Goal: Communication & Community: Answer question/provide support

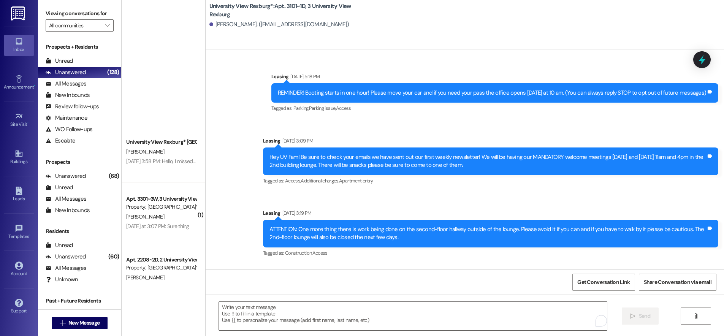
scroll to position [27108, 0]
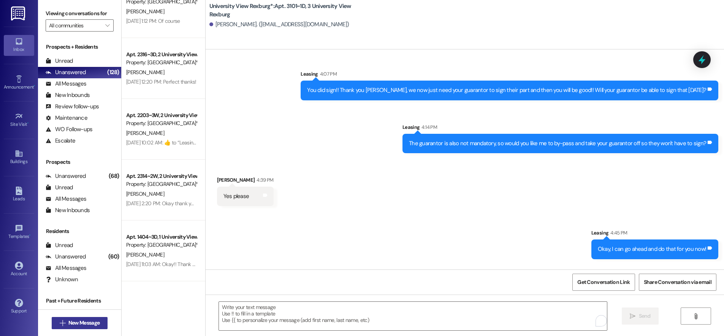
click at [68, 323] on span "New Message" at bounding box center [83, 323] width 31 height 8
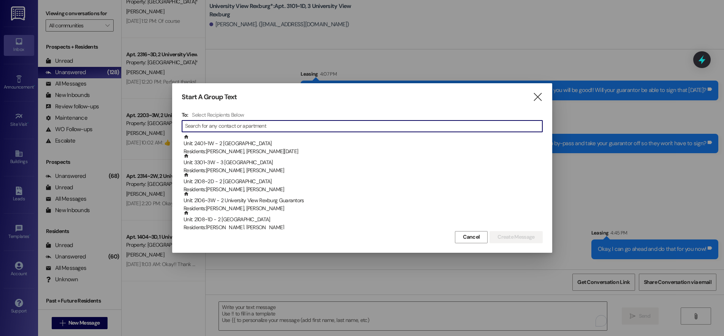
click at [238, 123] on input at bounding box center [363, 126] width 357 height 11
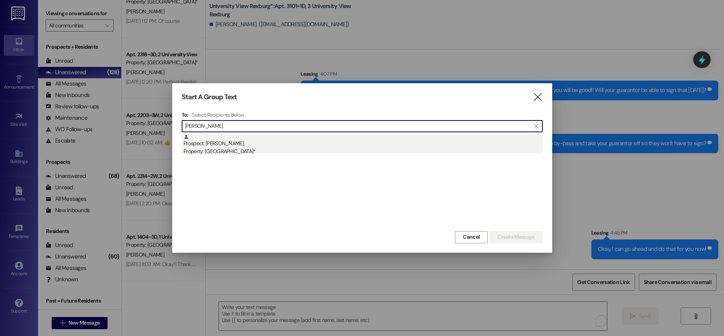
type input "[PERSON_NAME]"
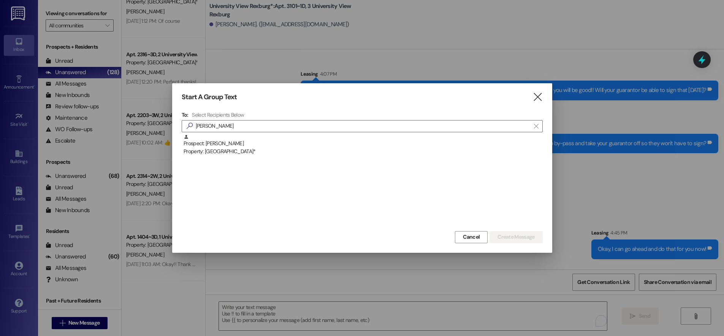
click at [229, 145] on div "Prospect: [PERSON_NAME] Property: [GEOGRAPHIC_DATA]*" at bounding box center [362, 145] width 359 height 22
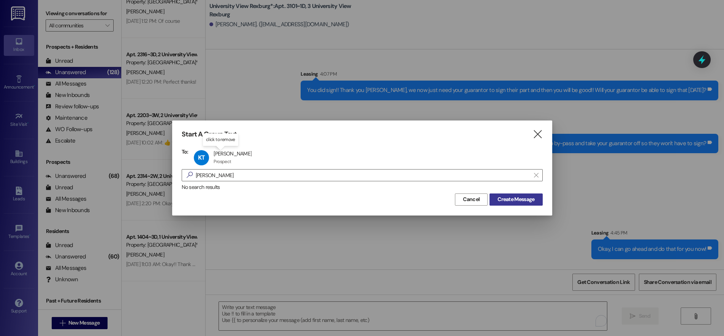
click at [504, 200] on span "Create Message" at bounding box center [515, 199] width 37 height 8
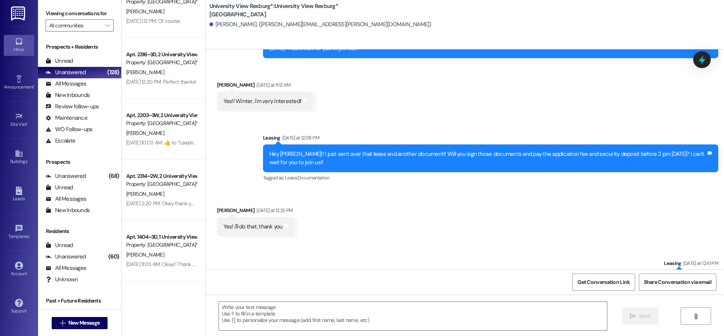
scroll to position [1407, 0]
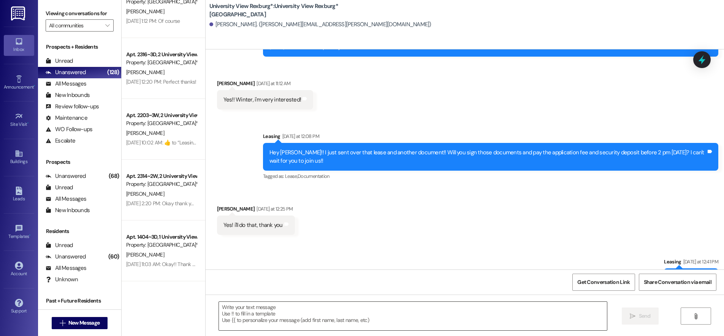
click at [296, 307] on textarea at bounding box center [413, 316] width 388 height 28
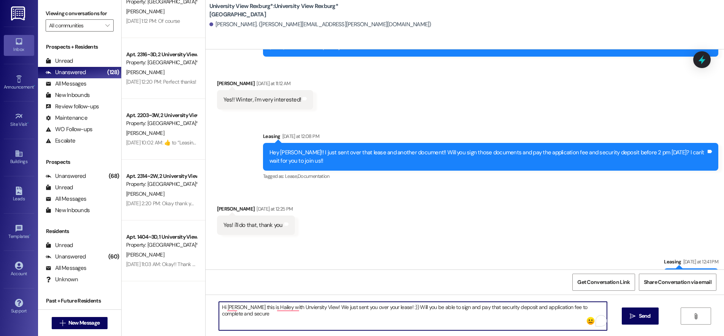
click at [232, 308] on textarea "Hi [PERSON_NAME] this is Hailey with Unviersity View! We just sent you over you…" at bounding box center [413, 316] width 388 height 28
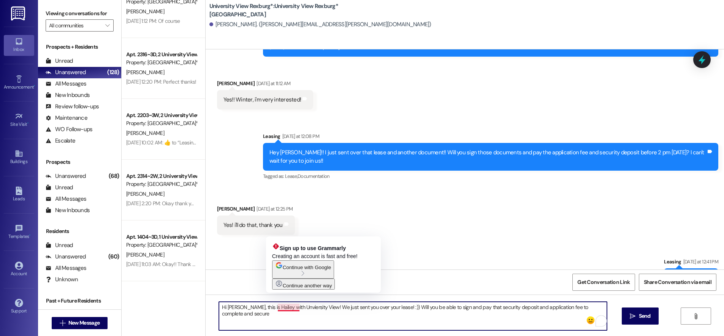
click at [284, 306] on textarea "Hi [PERSON_NAME], this is Hailey with Unviersity View! We just sent you over yo…" at bounding box center [413, 316] width 388 height 28
click at [280, 308] on textarea "Hi [PERSON_NAME], this is Hailey with Unviersity View! We just sent you over yo…" at bounding box center [413, 316] width 388 height 28
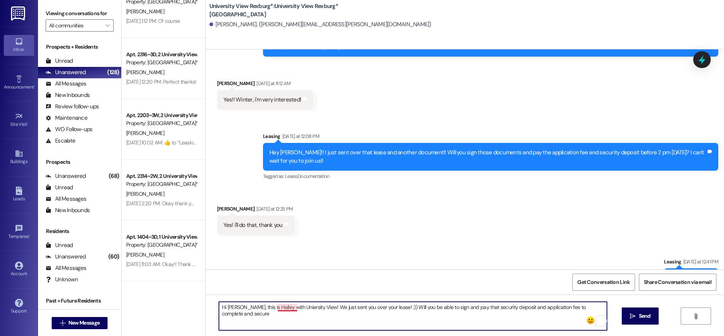
drag, startPoint x: 282, startPoint y: 307, endPoint x: 278, endPoint y: 310, distance: 5.2
click at [282, 307] on textarea "Hi [PERSON_NAME], this is Hailey with Uniersity View! We just sent you over you…" at bounding box center [413, 316] width 388 height 28
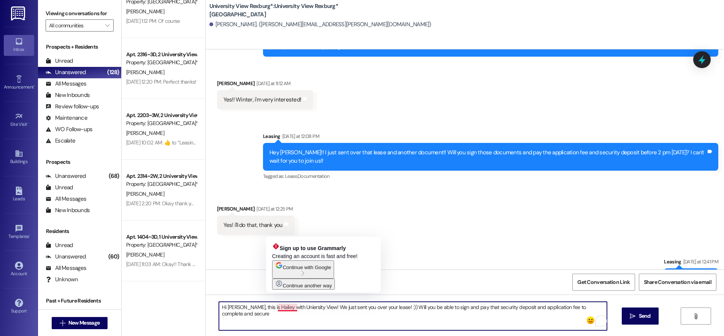
click at [279, 308] on textarea "Hi [PERSON_NAME], this is Hailey with Uniersity View! We just sent you over you…" at bounding box center [413, 316] width 388 height 28
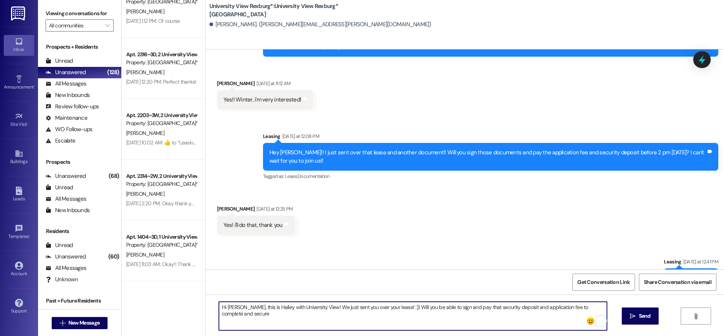
click at [603, 307] on textarea "Hi [PERSON_NAME], this is Hailey with University View! We just sent you over yo…" at bounding box center [413, 316] width 388 height 28
click at [410, 309] on textarea "Hi [PERSON_NAME], this is Hailey with University View! We just sent you over yo…" at bounding box center [413, 316] width 388 height 28
click at [422, 310] on textarea "Hi [PERSON_NAME], this is Hailey with University View! We just sent you over yo…" at bounding box center [413, 316] width 388 height 28
click at [257, 314] on textarea "Hi [PERSON_NAME], this is Hailey with University View! We just sent you over yo…" at bounding box center [413, 316] width 388 height 28
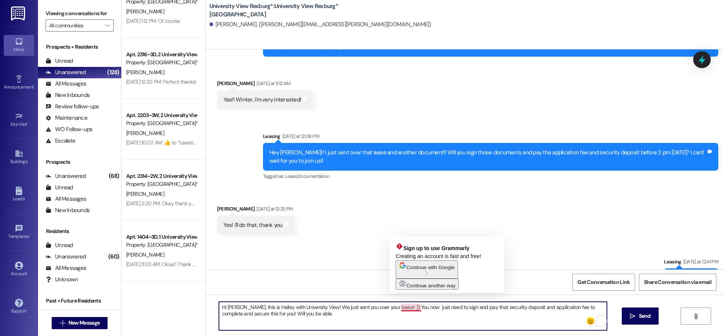
drag, startPoint x: 407, startPoint y: 309, endPoint x: 409, endPoint y: 315, distance: 5.9
click at [408, 310] on textarea "Hi [PERSON_NAME], this is Hailey with University View! We just sent you over yo…" at bounding box center [413, 316] width 388 height 28
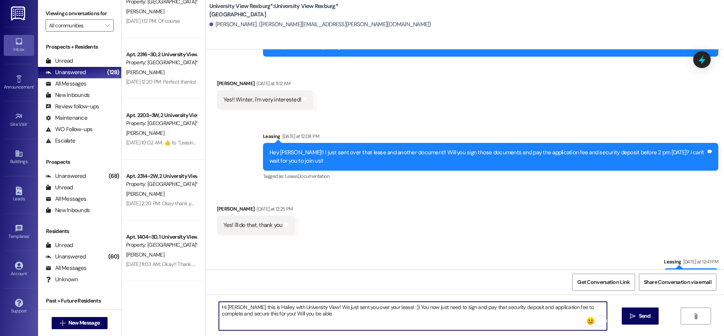
click at [298, 315] on textarea "Hi [PERSON_NAME], this is Hailey with University View! We just sent you over yo…" at bounding box center [413, 316] width 388 height 28
drag, startPoint x: 216, startPoint y: 305, endPoint x: 409, endPoint y: 319, distance: 193.5
click at [409, 319] on textarea "Hi [PERSON_NAME], this is Hailey with University View! We just sent you over yo…" at bounding box center [413, 316] width 388 height 28
type textarea "Hi [PERSON_NAME], this is Hailey with University View! We just sent you over yo…"
click at [642, 319] on span "Send" at bounding box center [645, 316] width 12 height 8
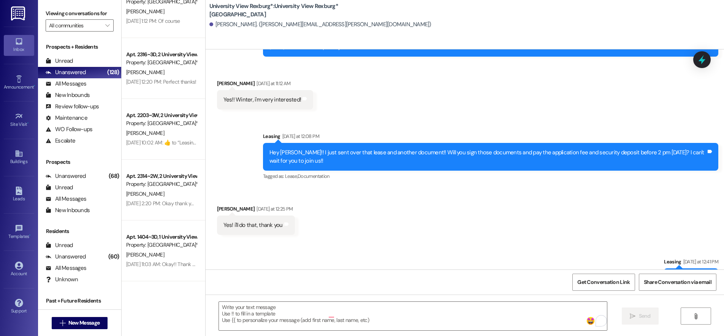
scroll to position [1353, 0]
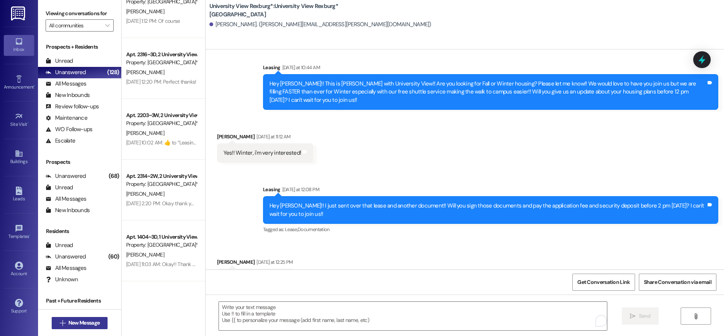
click at [85, 317] on button " New Message" at bounding box center [80, 323] width 56 height 12
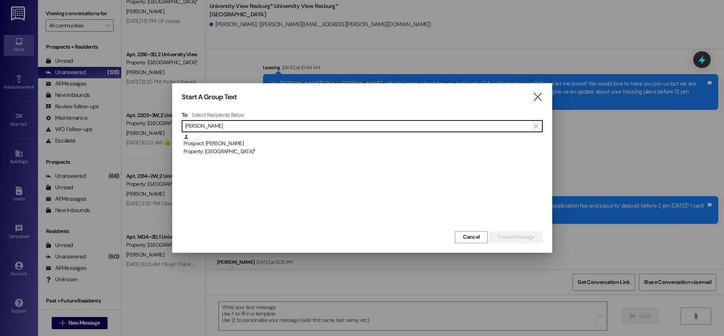
type input "[PERSON_NAME]"
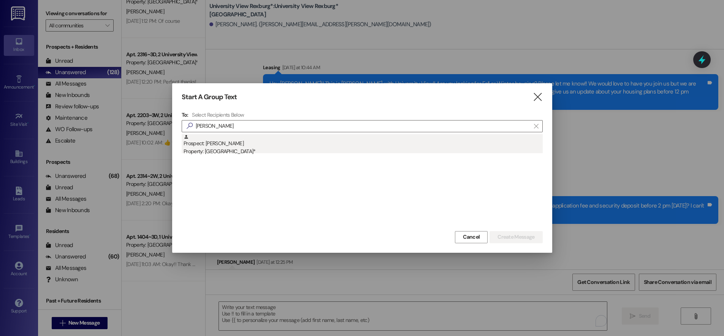
click at [224, 150] on div "Property: [GEOGRAPHIC_DATA]*" at bounding box center [362, 151] width 359 height 8
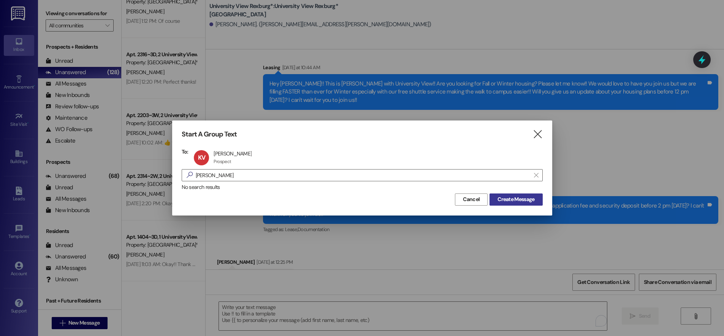
click at [519, 201] on span "Create Message" at bounding box center [515, 199] width 37 height 8
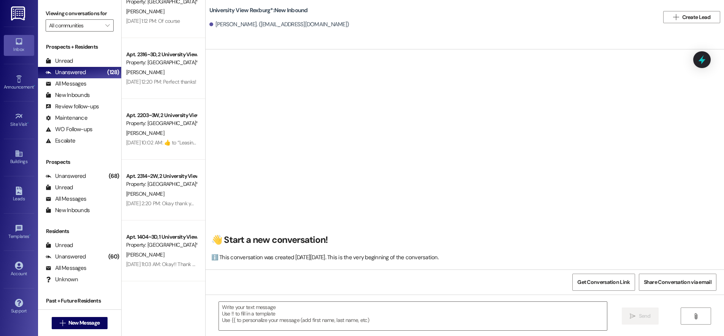
scroll to position [0, 0]
click at [346, 306] on textarea at bounding box center [413, 316] width 388 height 28
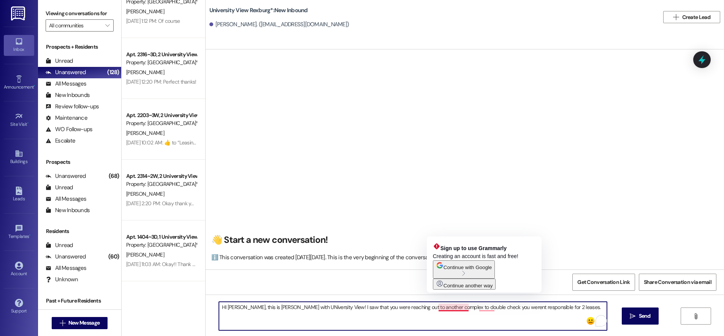
drag, startPoint x: 439, startPoint y: 309, endPoint x: 435, endPoint y: 311, distance: 5.4
click at [434, 310] on textarea "HI [PERSON_NAME], this is [PERSON_NAME] with UNiversity View! I saw that you we…" at bounding box center [413, 316] width 388 height 28
drag, startPoint x: 447, startPoint y: 310, endPoint x: 450, endPoint y: 314, distance: 5.0
click at [450, 313] on textarea "HI [PERSON_NAME], this is [PERSON_NAME] with UNiversity View! I saw that you we…" at bounding box center [413, 316] width 388 height 28
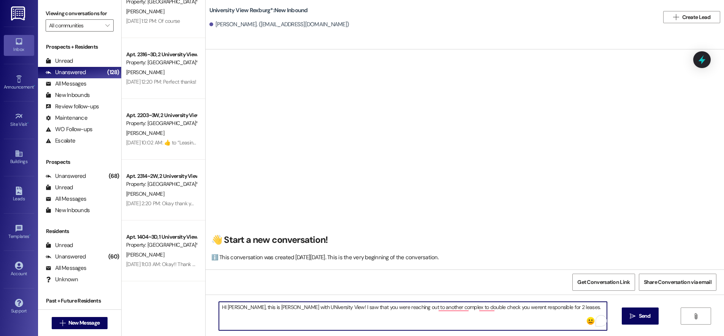
click at [459, 310] on textarea "HI [PERSON_NAME], this is [PERSON_NAME] with UNiversity View! I saw that you we…" at bounding box center [413, 316] width 388 height 28
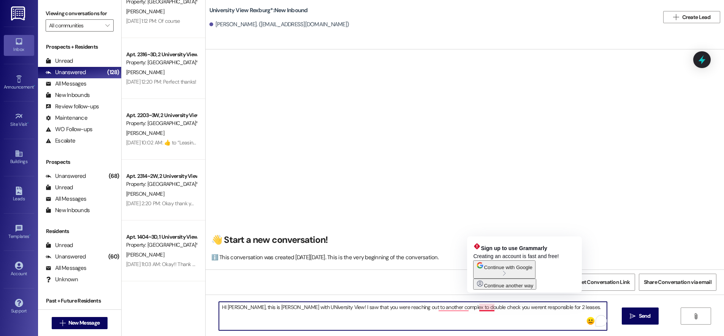
click at [486, 308] on textarea "HI [PERSON_NAME], this is [PERSON_NAME] with UNiversity View! I saw that you we…" at bounding box center [413, 316] width 388 height 28
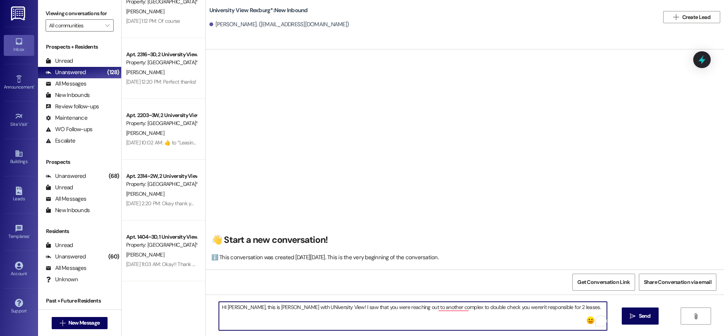
click at [489, 307] on textarea "HI [PERSON_NAME], this is [PERSON_NAME] with UNiversity View! I saw that you we…" at bounding box center [413, 316] width 388 height 28
click at [573, 307] on textarea "HI [PERSON_NAME], this is [PERSON_NAME] with UNiversity View! I saw that you we…" at bounding box center [413, 316] width 388 height 28
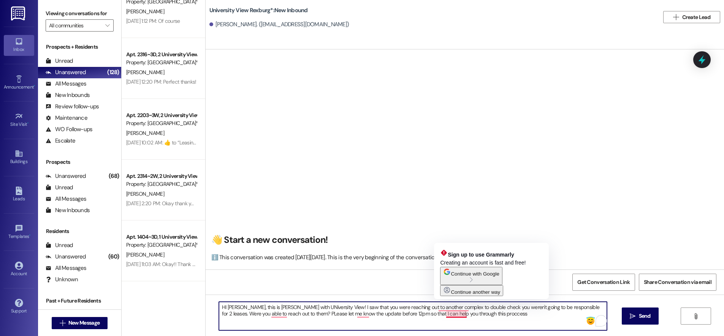
drag, startPoint x: 456, startPoint y: 316, endPoint x: 450, endPoint y: 314, distance: 6.3
click at [450, 314] on textarea "HI [PERSON_NAME], this is [PERSON_NAME] with UNiversity View! I saw that you we…" at bounding box center [413, 316] width 388 height 28
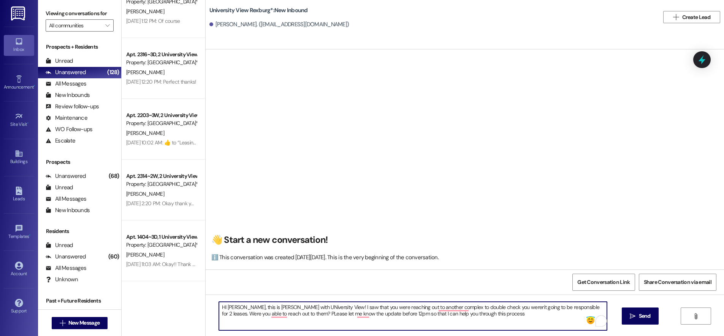
click at [466, 315] on textarea "HI [PERSON_NAME], this is [PERSON_NAME] with UNiversity View! I saw that you we…" at bounding box center [413, 316] width 388 height 28
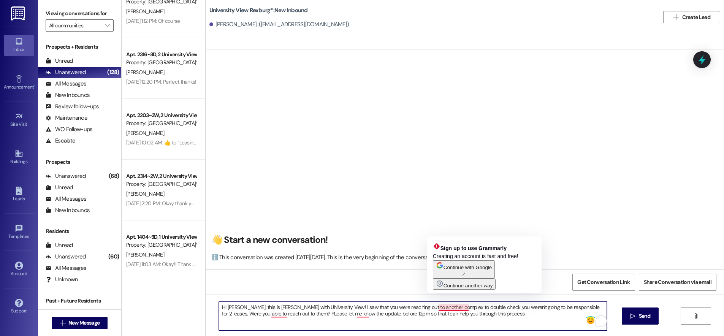
click at [448, 306] on textarea "HI [PERSON_NAME], this is [PERSON_NAME] with UNiversity View! I saw that you we…" at bounding box center [413, 316] width 388 height 28
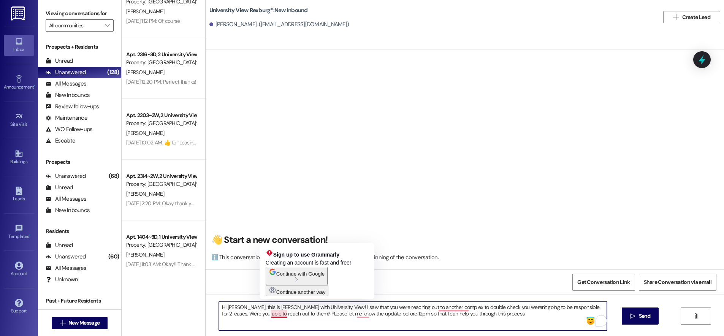
click at [270, 314] on textarea "HI [PERSON_NAME], this is [PERSON_NAME] with UNiversity View! I saw that you we…" at bounding box center [413, 316] width 388 height 28
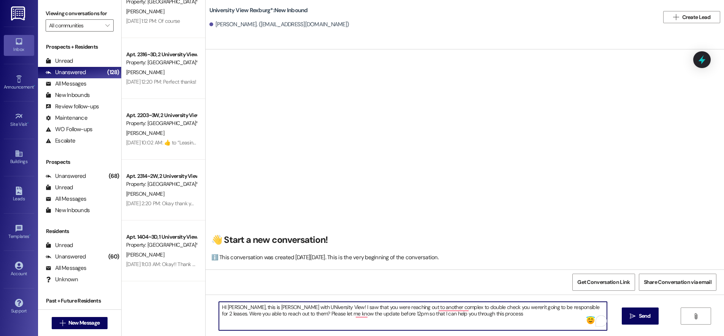
click at [458, 315] on textarea "HI [PERSON_NAME], this is [PERSON_NAME] with UNiversity View! I saw that you we…" at bounding box center [413, 316] width 388 height 28
type textarea "HI [PERSON_NAME], this is [PERSON_NAME] with UNiversity View! I saw that you we…"
click at [639, 315] on span "Send" at bounding box center [645, 316] width 12 height 8
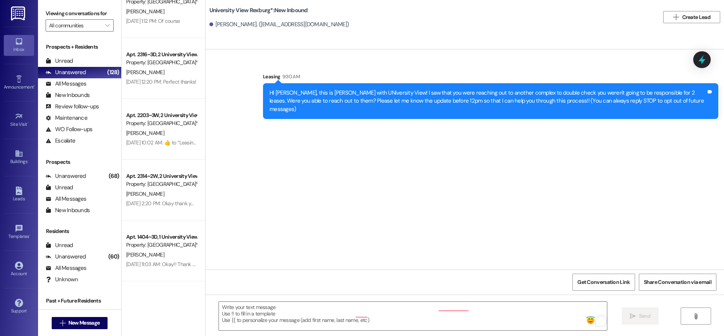
scroll to position [0, 0]
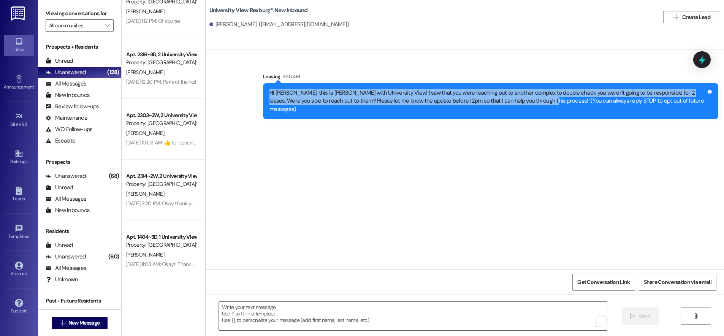
drag, startPoint x: 262, startPoint y: 90, endPoint x: 503, endPoint y: 99, distance: 240.6
click at [507, 103] on div "HI [PERSON_NAME], this is [PERSON_NAME] with UNiversity View! I saw that you we…" at bounding box center [490, 101] width 455 height 36
copy div "HI [PERSON_NAME], this is [PERSON_NAME] with UNiversity View! I saw that you we…"
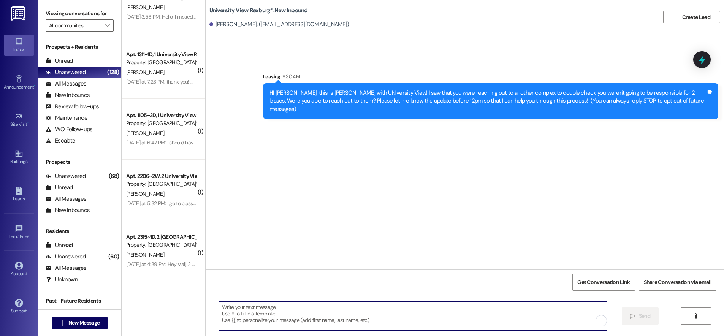
click at [273, 319] on textarea "To enrich screen reader interactions, please activate Accessibility in Grammarl…" at bounding box center [413, 316] width 388 height 28
paste textarea "Still ineligible"
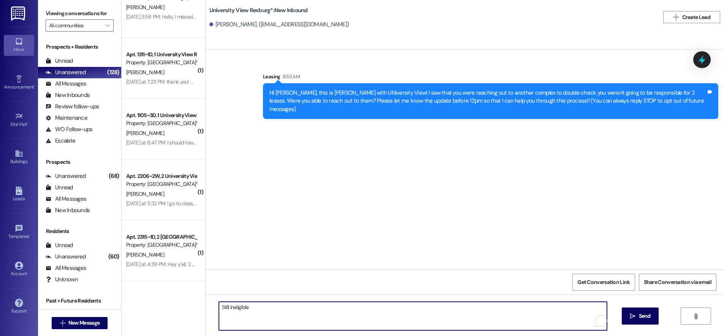
paste textarea "Follow up [DATE]"
drag, startPoint x: 214, startPoint y: 308, endPoint x: 300, endPoint y: 313, distance: 85.7
click at [300, 313] on textarea "Still ineligible Follow up [DATE]" at bounding box center [413, 316] width 388 height 28
type textarea "Still ineligible Follow up [DATE]"
click at [79, 322] on span "New Message" at bounding box center [83, 323] width 31 height 8
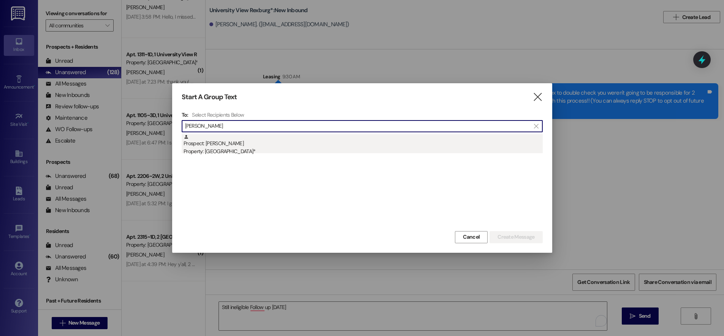
type input "[PERSON_NAME]"
click at [266, 153] on div "Property: [GEOGRAPHIC_DATA]*" at bounding box center [362, 151] width 359 height 8
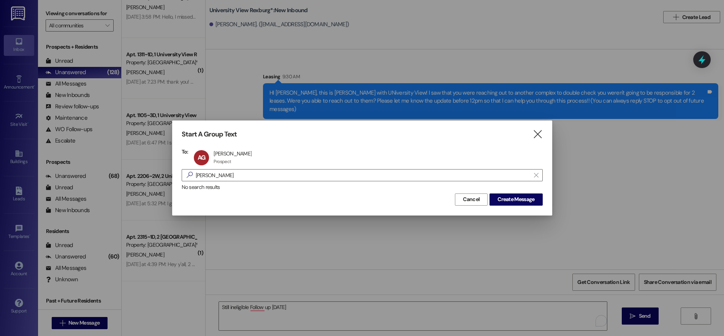
drag, startPoint x: 519, startPoint y: 202, endPoint x: 523, endPoint y: 208, distance: 6.6
click at [519, 203] on span "Create Message" at bounding box center [515, 199] width 37 height 8
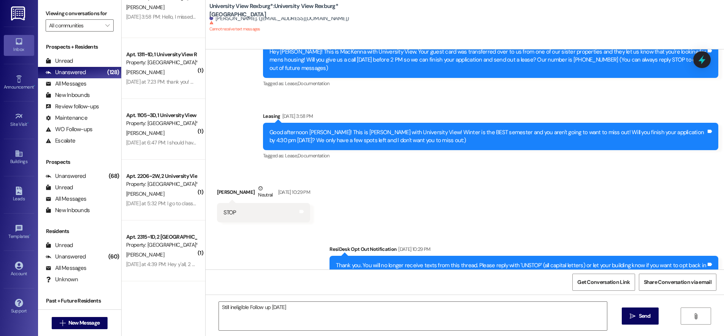
scroll to position [45, 0]
